Goal: Subscribe to service/newsletter: Subscribe to service/newsletter

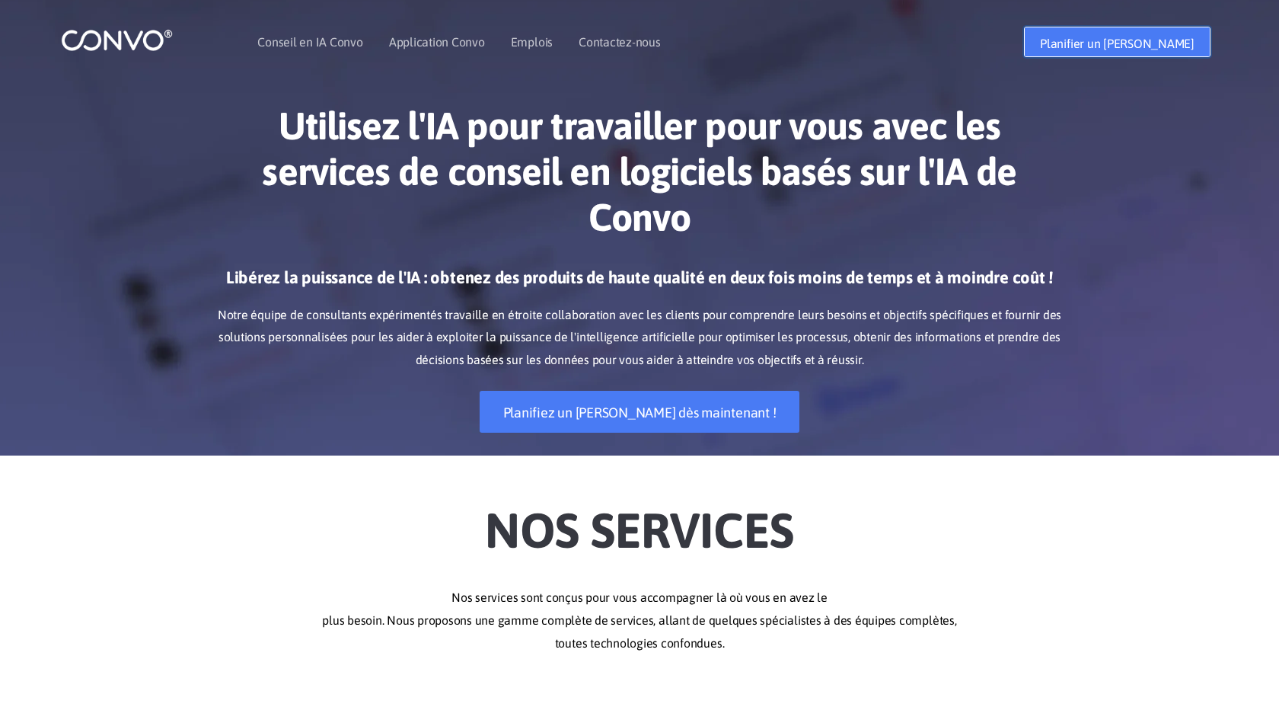
click at [1142, 46] on font "Planifier un [PERSON_NAME]" at bounding box center [1117, 44] width 155 height 14
click at [596, 43] on font "Contactez-nous" at bounding box center [620, 42] width 82 height 14
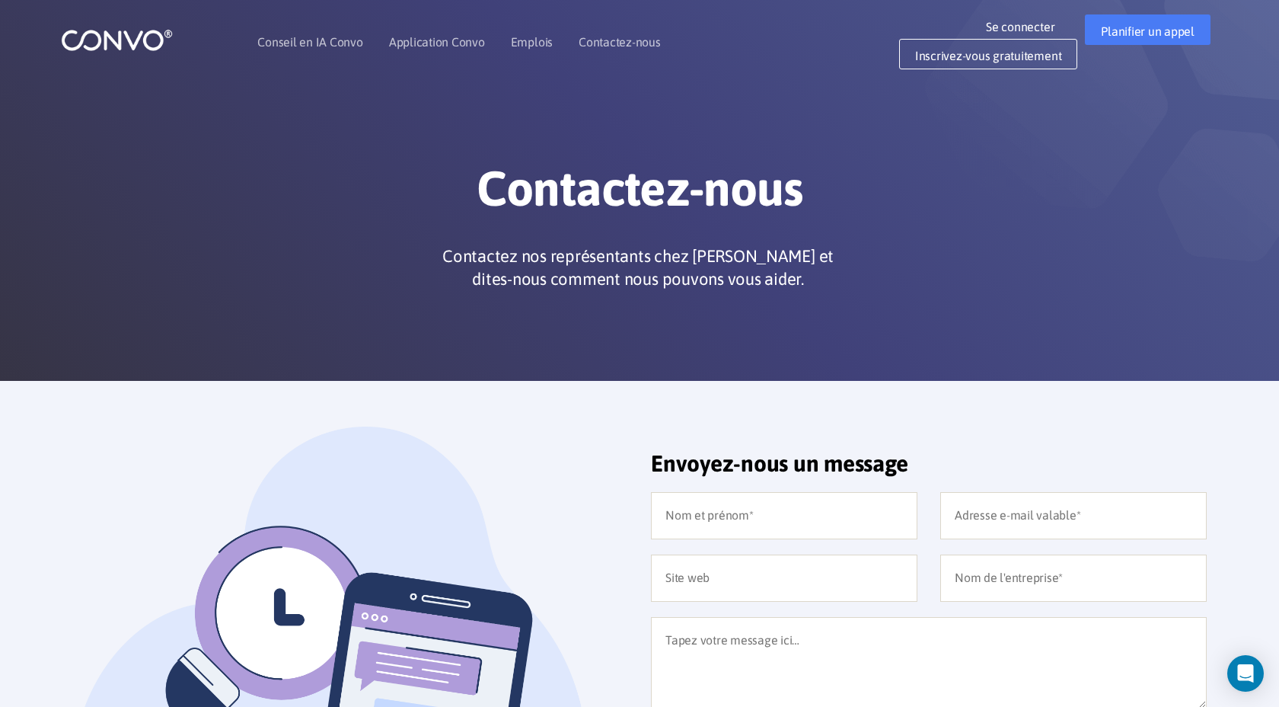
click at [551, 46] on ul "Conseil en IA Convo Application Convo Fonctionnalités de l'application Convo Em…" at bounding box center [458, 41] width 403 height 65
click at [537, 46] on font "Emplois" at bounding box center [532, 42] width 42 height 14
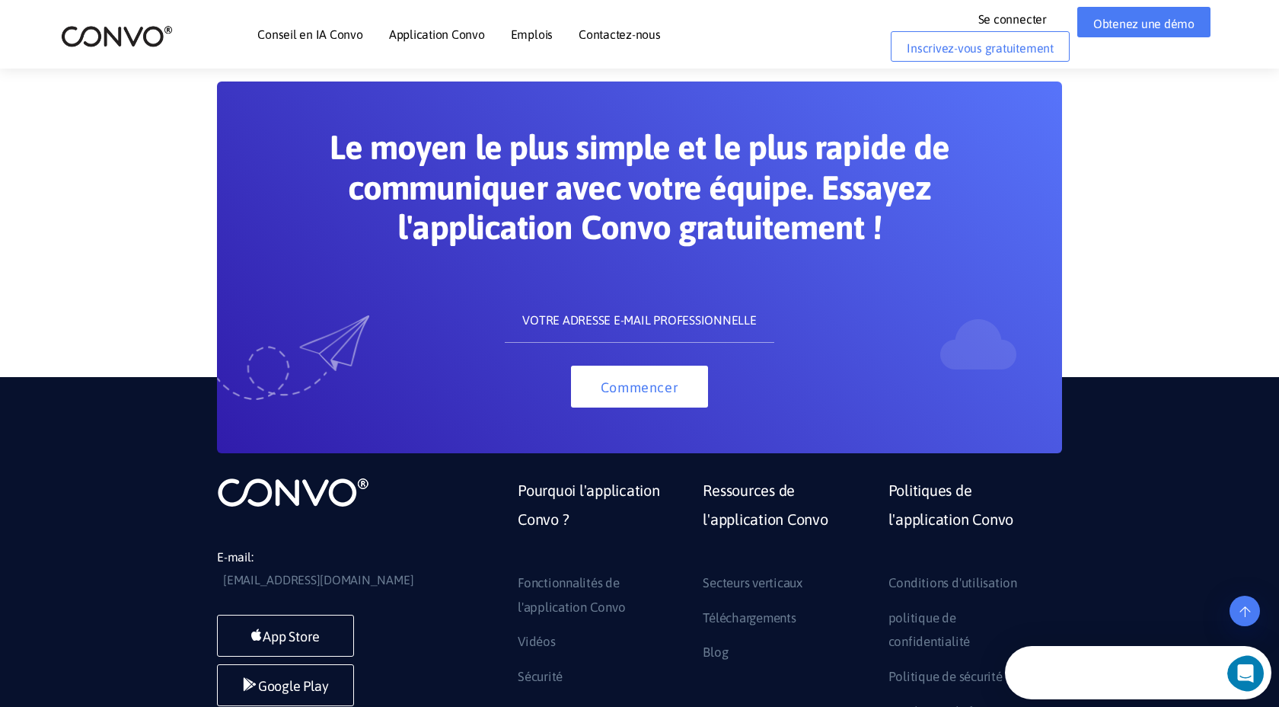
click at [650, 327] on input "text" at bounding box center [639, 320] width 269 height 46
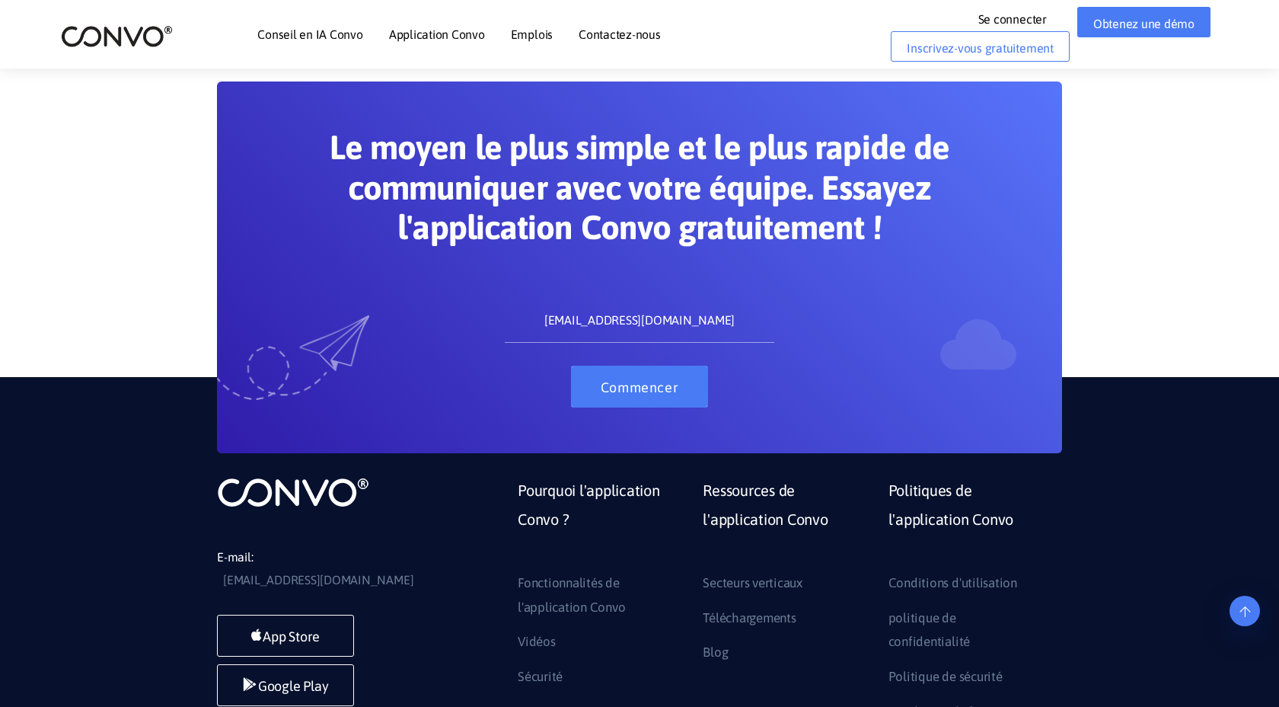
type input "[EMAIL_ADDRESS][DOMAIN_NAME]"
click at [683, 397] on button "Commencer" at bounding box center [639, 387] width 137 height 42
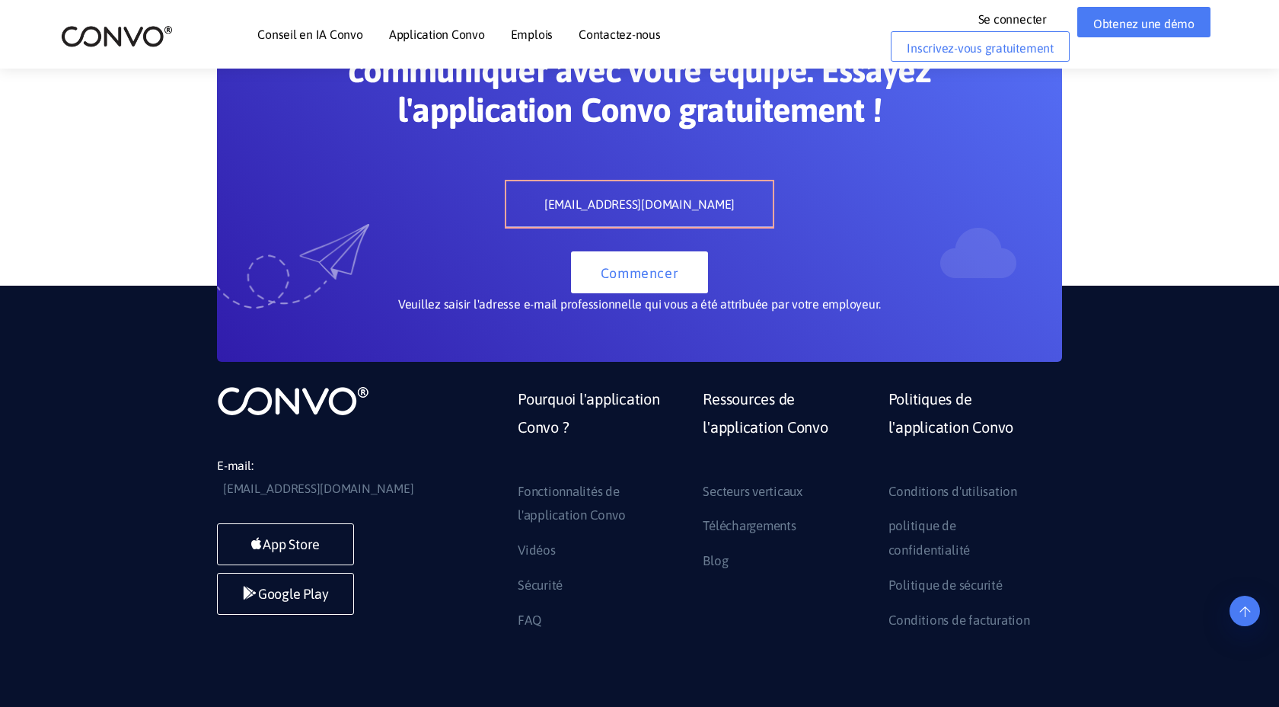
scroll to position [1173, 0]
